Goal: Navigation & Orientation: Find specific page/section

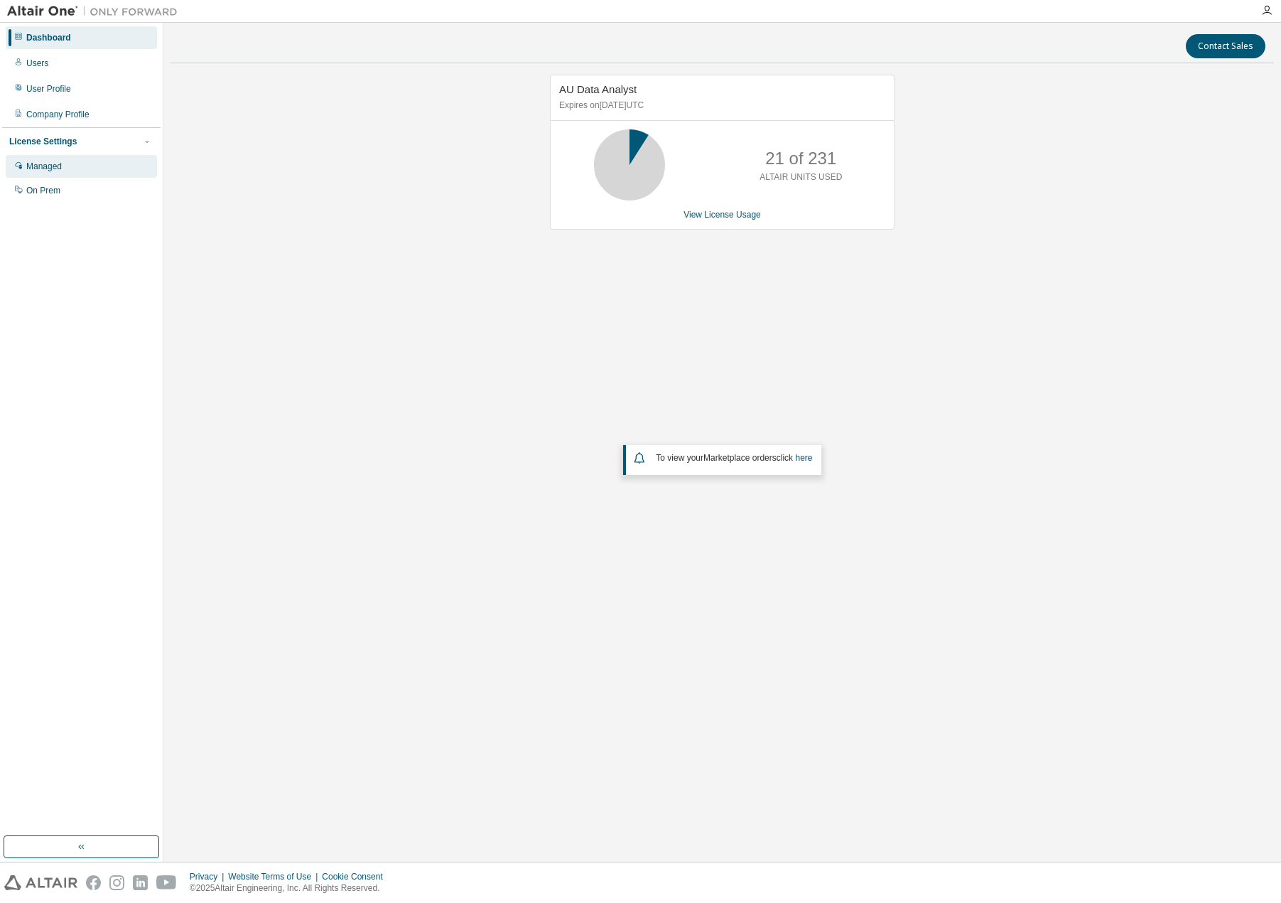
click at [42, 166] on div "Managed" at bounding box center [44, 166] width 36 height 11
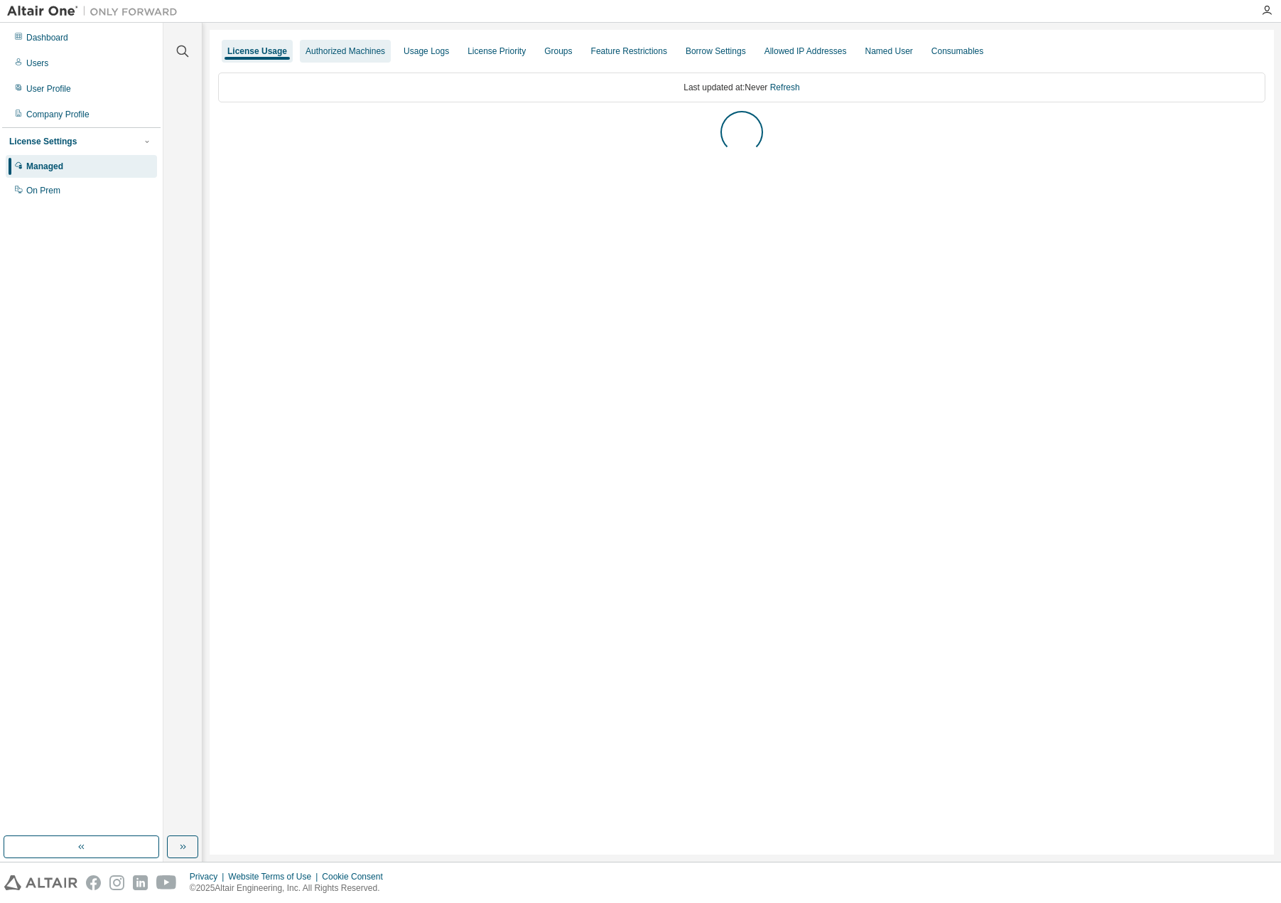
click at [347, 55] on div "Authorized Machines" at bounding box center [346, 50] width 80 height 11
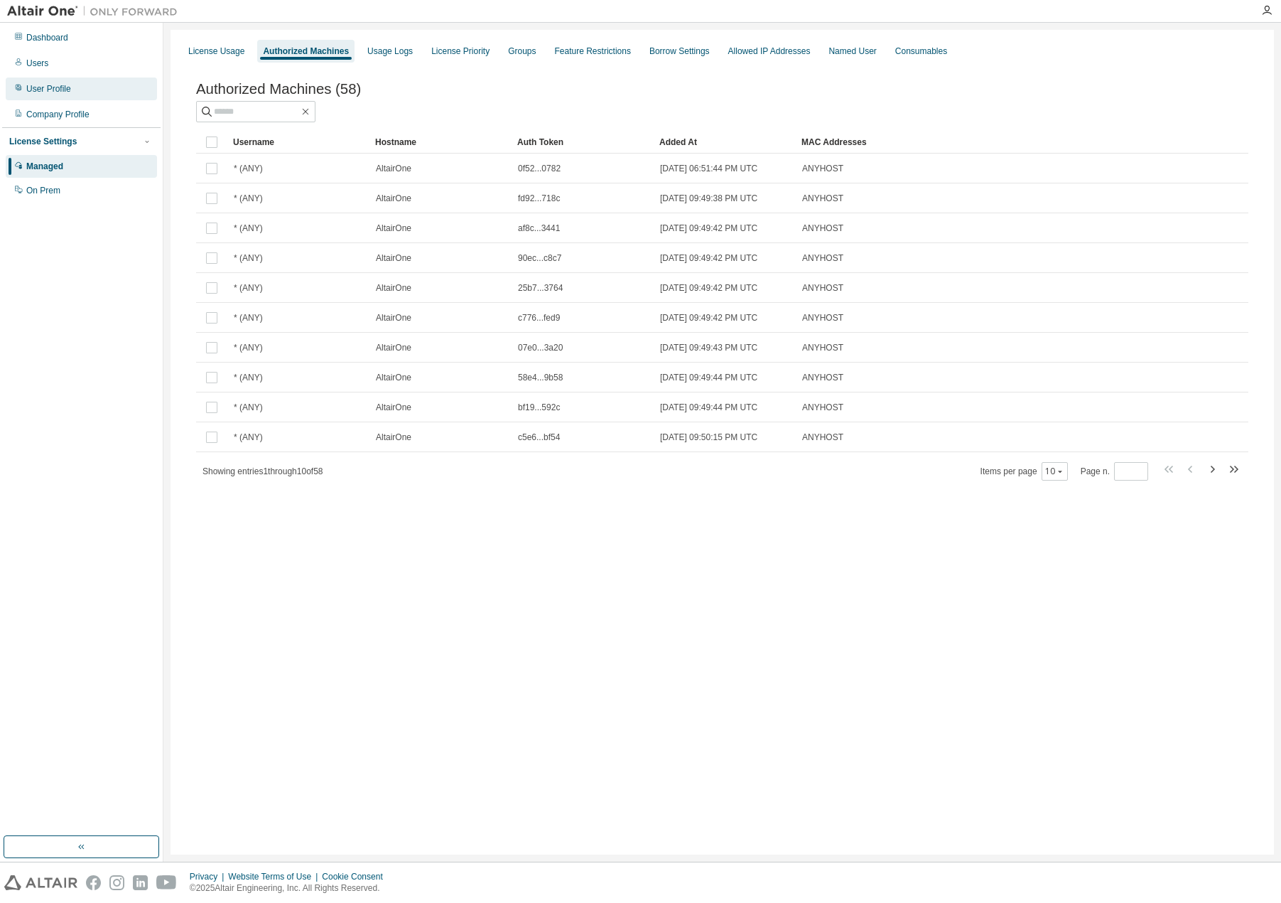
click at [56, 89] on div "User Profile" at bounding box center [48, 88] width 45 height 11
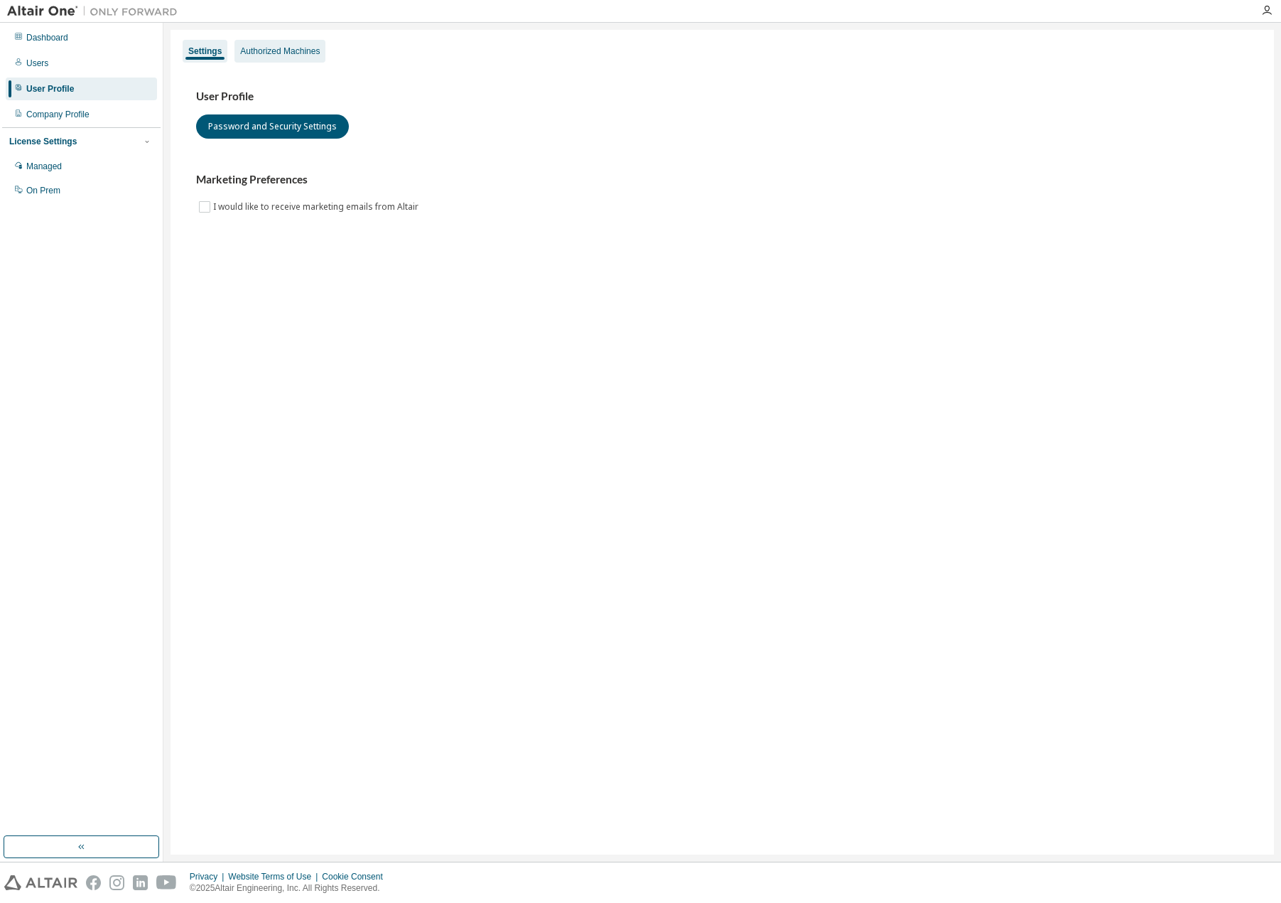
click at [308, 56] on div "Authorized Machines" at bounding box center [280, 50] width 80 height 11
